Goal: Task Accomplishment & Management: Use online tool/utility

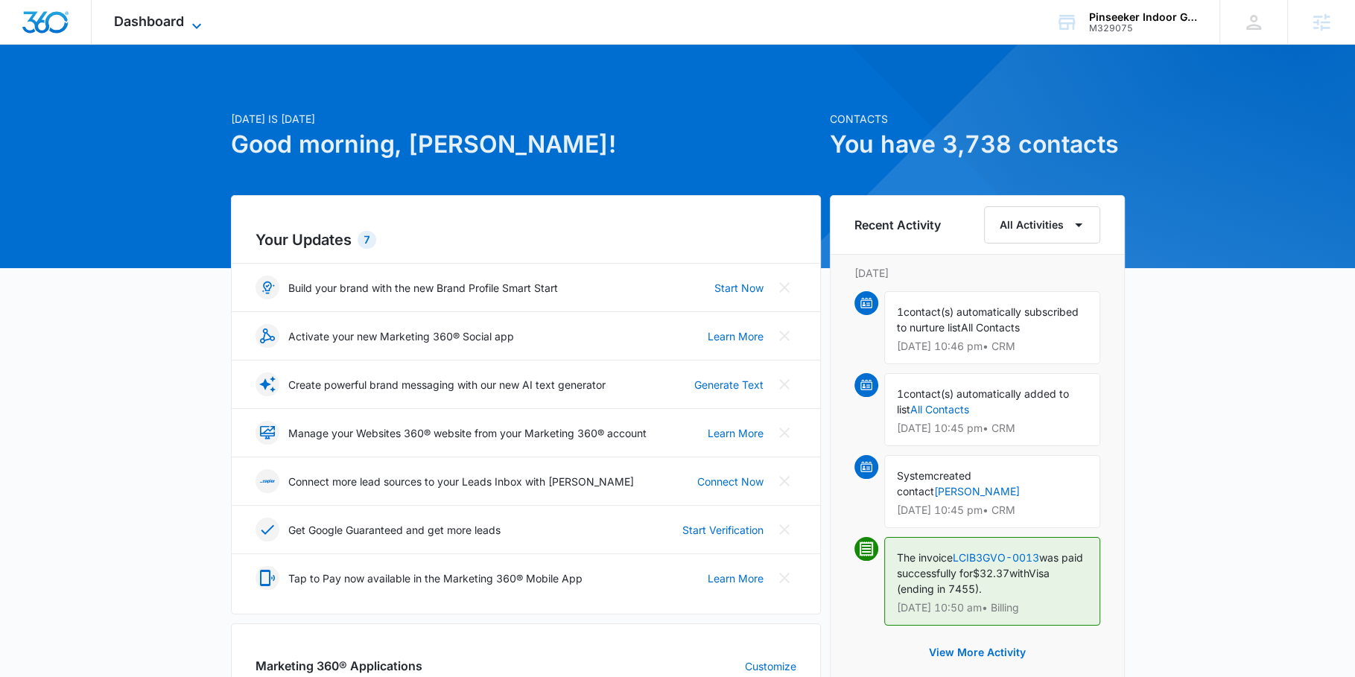
click at [160, 25] on span "Dashboard" at bounding box center [149, 21] width 70 height 16
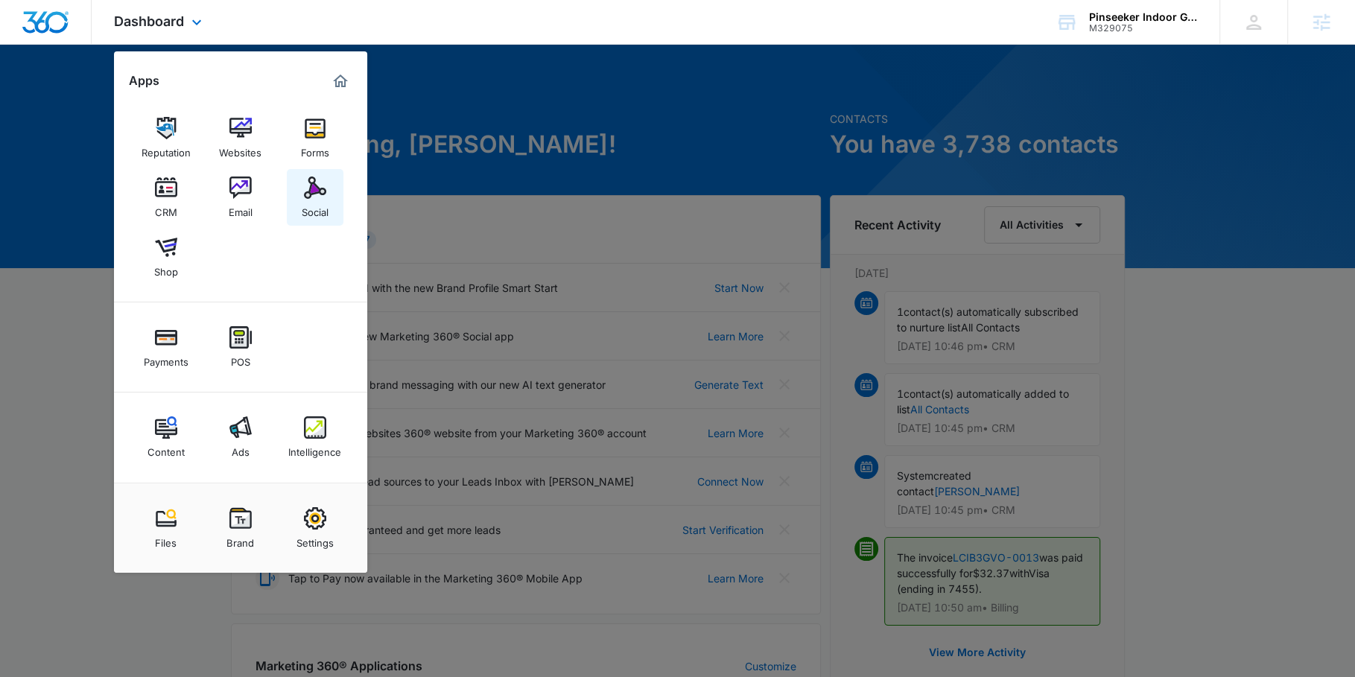
click at [298, 183] on link "Social" at bounding box center [315, 197] width 57 height 57
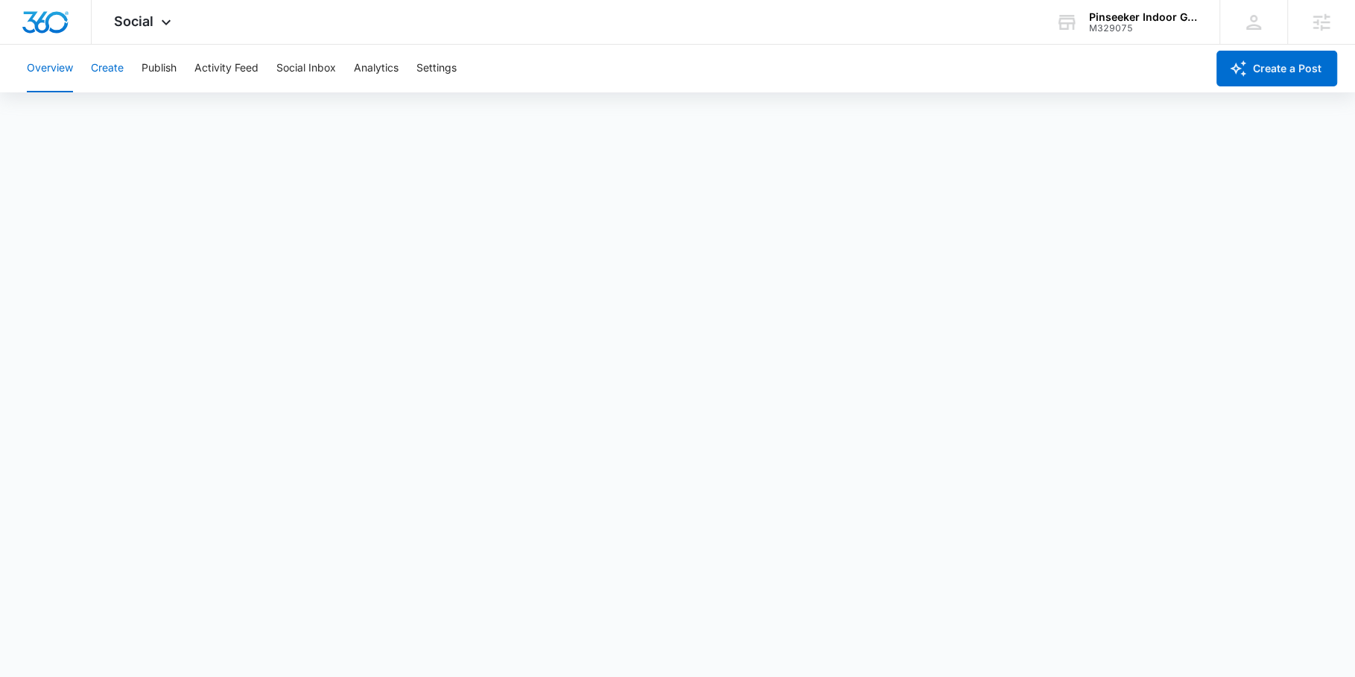
click at [118, 67] on button "Create" at bounding box center [107, 69] width 33 height 48
drag, startPoint x: 127, startPoint y: 107, endPoint x: 92, endPoint y: 113, distance: 35.7
click at [126, 108] on button "Approvals" at bounding box center [146, 114] width 50 height 42
click at [89, 113] on button "Content Library" at bounding box center [65, 114] width 76 height 42
click at [157, 77] on button "Publish" at bounding box center [159, 69] width 35 height 48
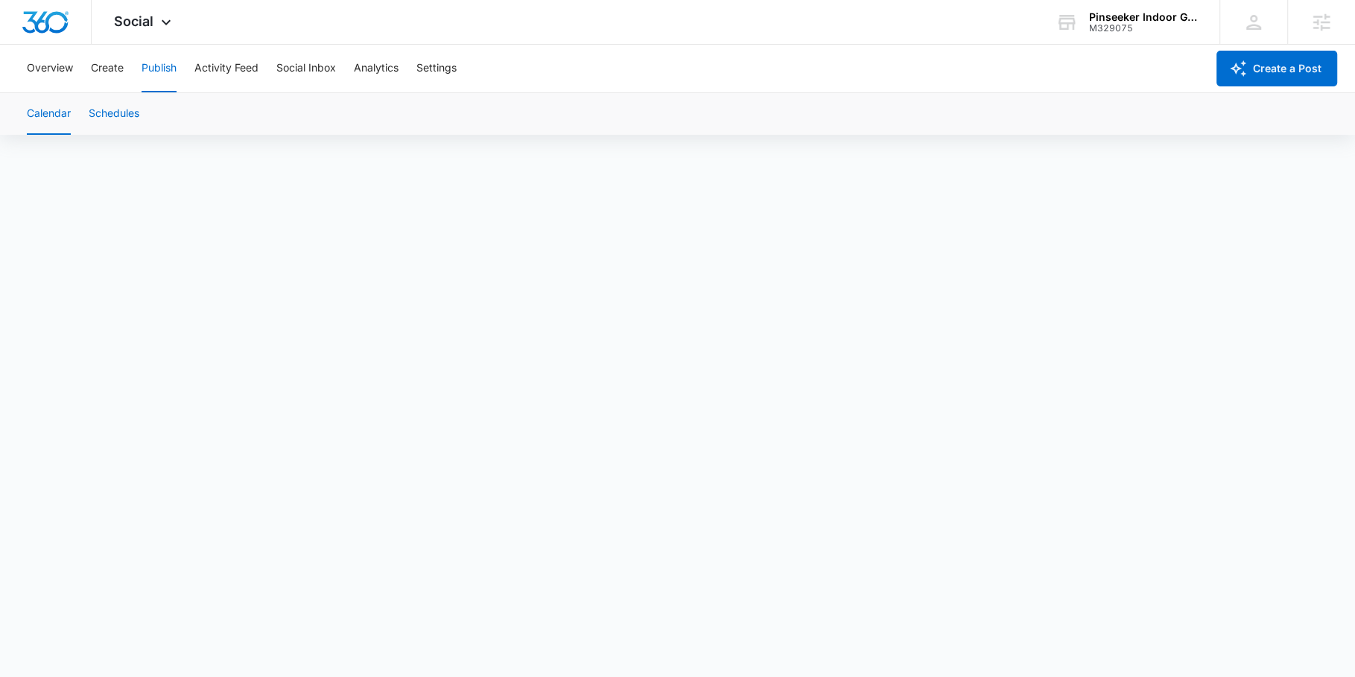
click at [131, 109] on button "Schedules" at bounding box center [114, 114] width 51 height 42
click at [109, 70] on button "Create" at bounding box center [107, 69] width 33 height 48
click at [180, 118] on div "Content Library Approvals Recommendations Auto Import" at bounding box center [678, 114] width 1320 height 42
click at [159, 117] on button "Approvals" at bounding box center [146, 114] width 50 height 42
